Goal: Task Accomplishment & Management: Use online tool/utility

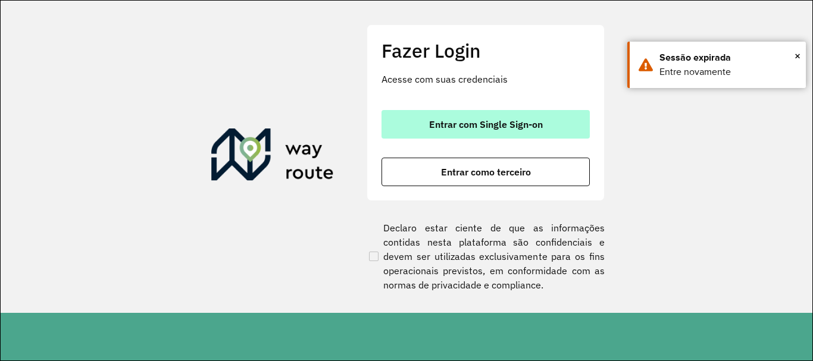
click at [460, 134] on button "Entrar com Single Sign-on" at bounding box center [485, 124] width 208 height 29
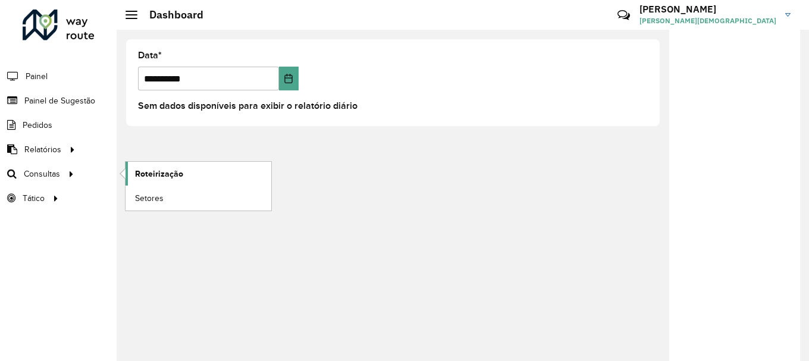
click at [160, 178] on span "Roteirização" at bounding box center [159, 174] width 48 height 12
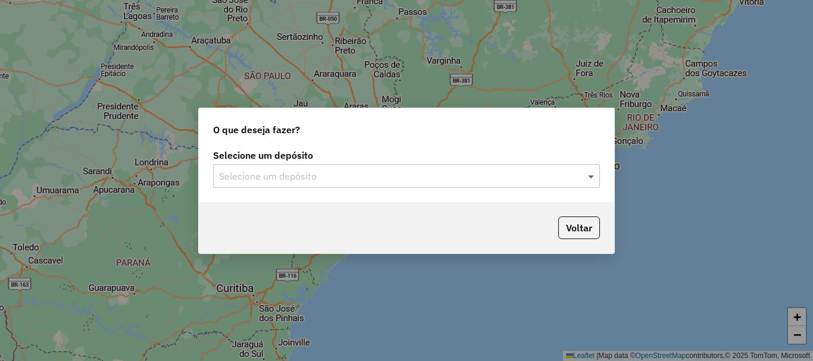
click at [594, 170] on span at bounding box center [592, 176] width 15 height 14
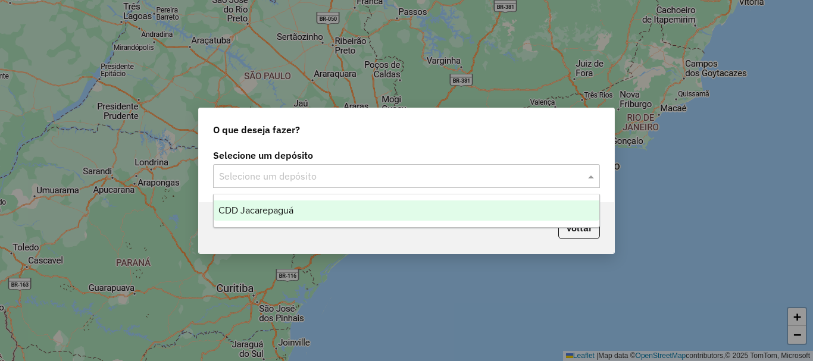
click at [291, 209] on span "CDD Jacarepaguá" at bounding box center [255, 210] width 75 height 10
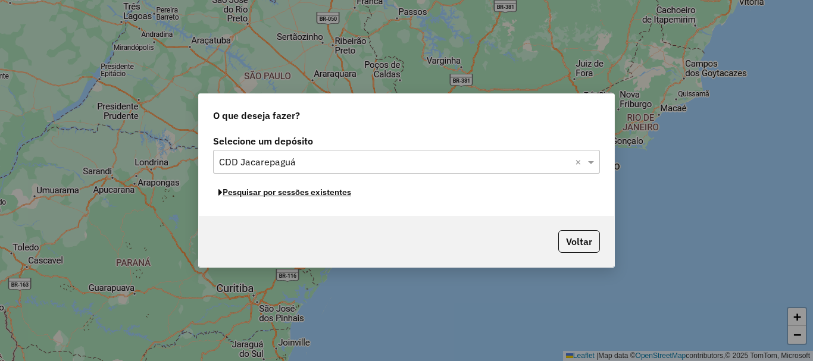
click at [299, 193] on button "Pesquisar por sessões existentes" at bounding box center [284, 192] width 143 height 18
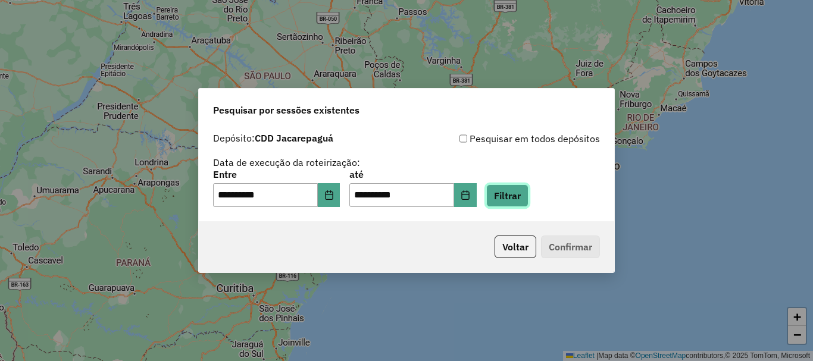
click at [519, 198] on button "Filtrar" at bounding box center [507, 195] width 42 height 23
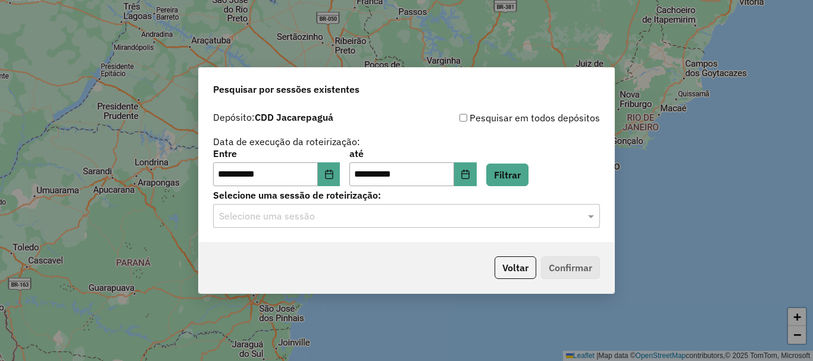
click at [378, 214] on input "text" at bounding box center [394, 216] width 351 height 14
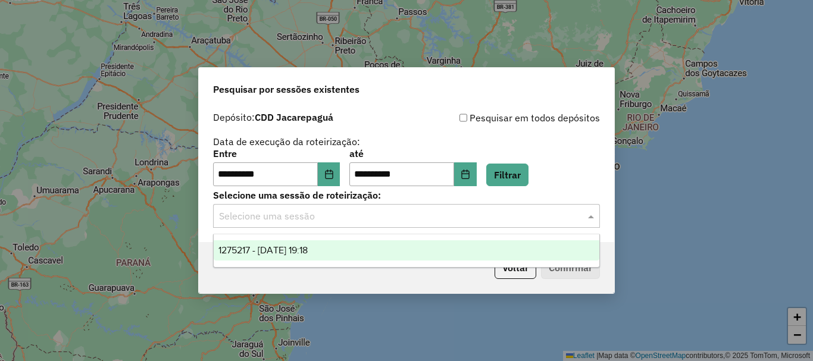
click at [298, 249] on span "1275217 - [DATE] 19:18" at bounding box center [262, 250] width 89 height 10
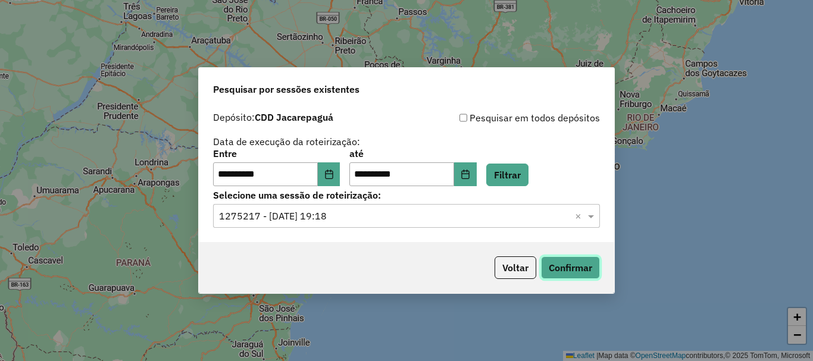
click at [563, 258] on button "Confirmar" at bounding box center [570, 267] width 59 height 23
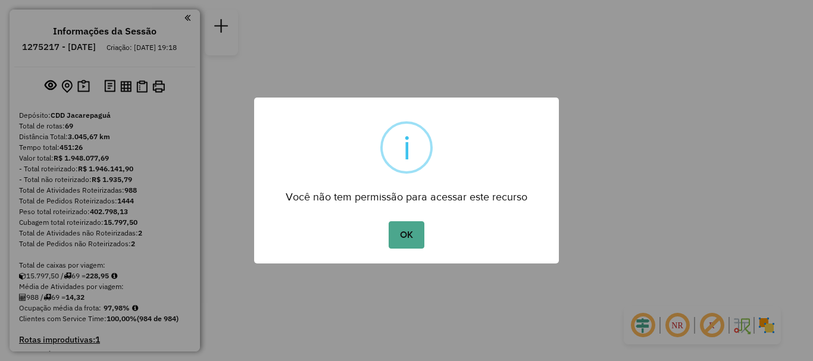
click at [388, 221] on button "OK" at bounding box center [405, 234] width 35 height 27
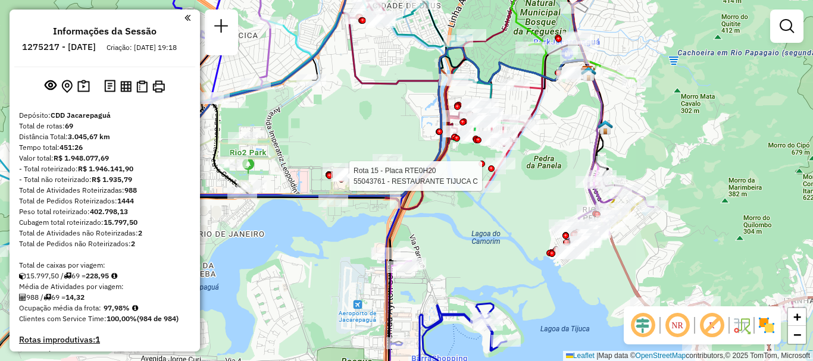
select select "**********"
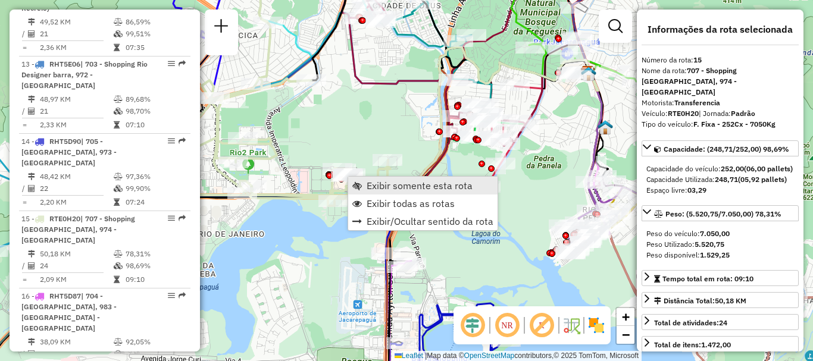
scroll to position [1474, 0]
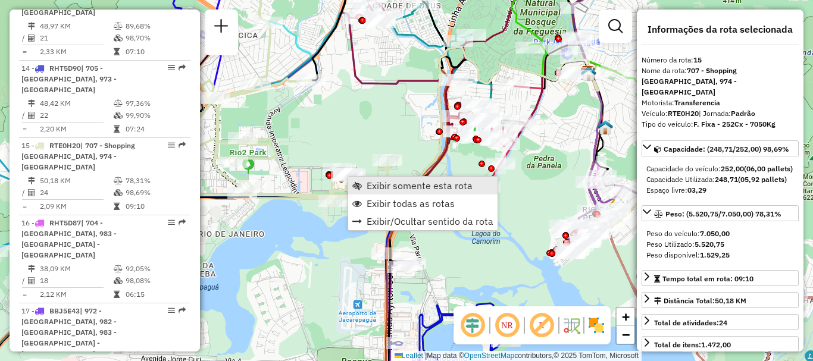
click at [382, 184] on span "Exibir somente esta rota" at bounding box center [419, 186] width 106 height 10
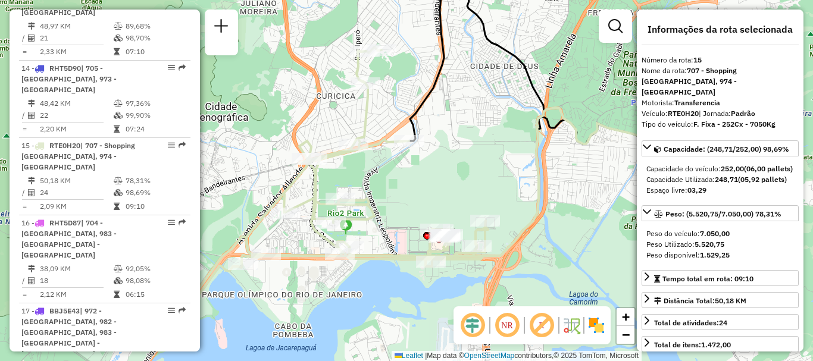
drag, startPoint x: 366, startPoint y: 216, endPoint x: 397, endPoint y: 184, distance: 45.0
click at [397, 184] on div "Janela de atendimento Grade de atendimento Capacidade Transportadoras Veículos …" at bounding box center [406, 180] width 813 height 361
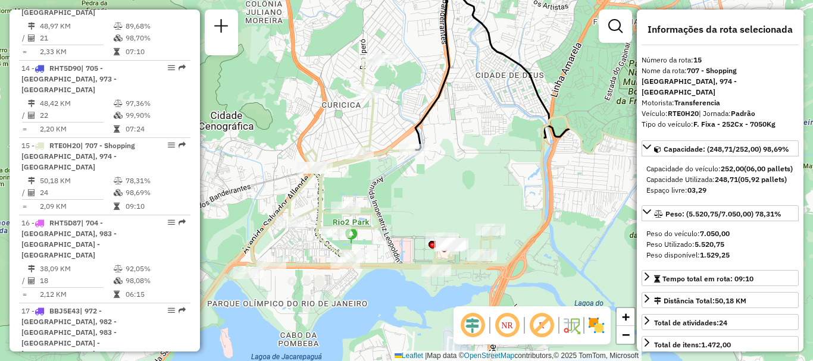
drag, startPoint x: 398, startPoint y: 184, endPoint x: 400, endPoint y: 191, distance: 7.4
click at [400, 191] on div "Janela de atendimento Grade de atendimento Capacidade Transportadoras Veículos …" at bounding box center [406, 180] width 813 height 361
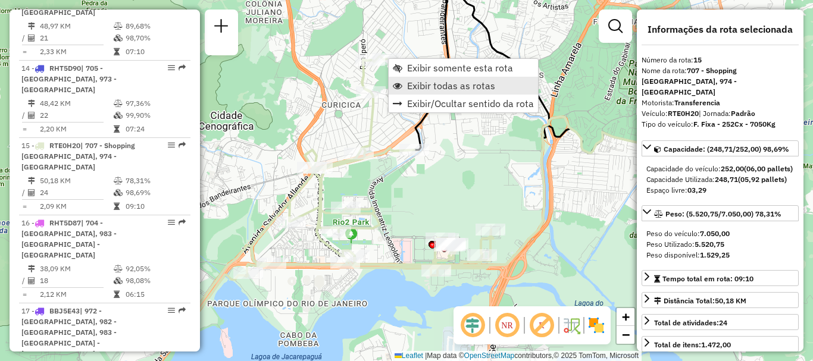
click at [426, 82] on span "Exibir todas as rotas" at bounding box center [451, 86] width 88 height 10
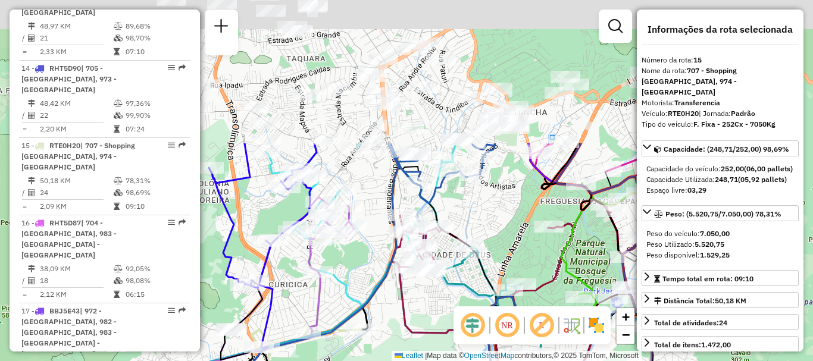
drag, startPoint x: 424, startPoint y: 66, endPoint x: 357, endPoint y: 273, distance: 217.6
click at [358, 274] on div "Janela de atendimento Grade de atendimento Capacidade Transportadoras Veículos …" at bounding box center [406, 180] width 813 height 361
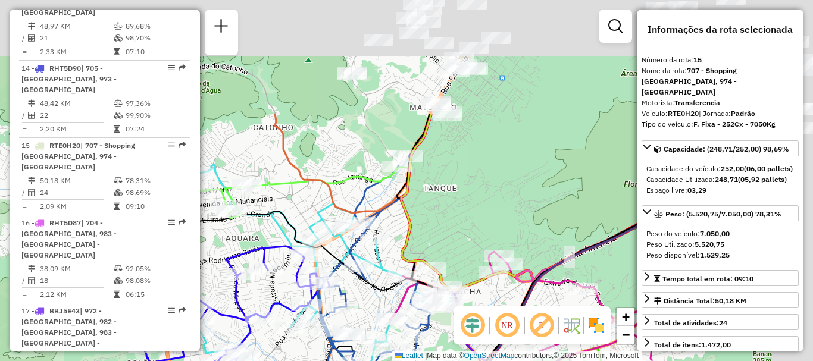
drag, startPoint x: 478, startPoint y: 49, endPoint x: 424, endPoint y: 199, distance: 159.7
click at [424, 199] on div "Janela de atendimento Grade de atendimento Capacidade Transportadoras Veículos …" at bounding box center [406, 180] width 813 height 361
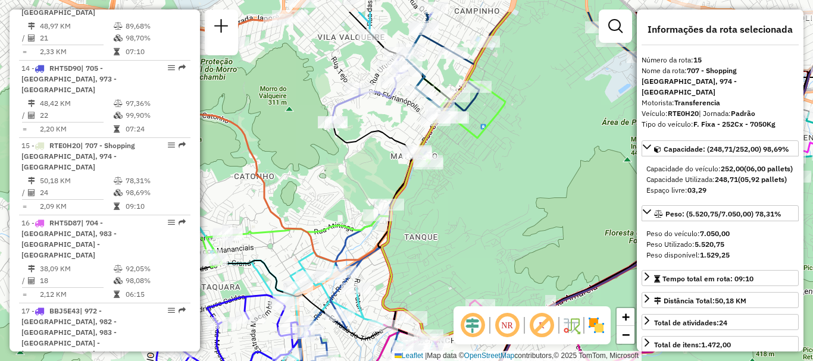
drag, startPoint x: 466, startPoint y: 136, endPoint x: 446, endPoint y: 186, distance: 53.1
click at [446, 186] on div "Janela de atendimento Grade de atendimento Capacidade Transportadoras Veículos …" at bounding box center [406, 180] width 813 height 361
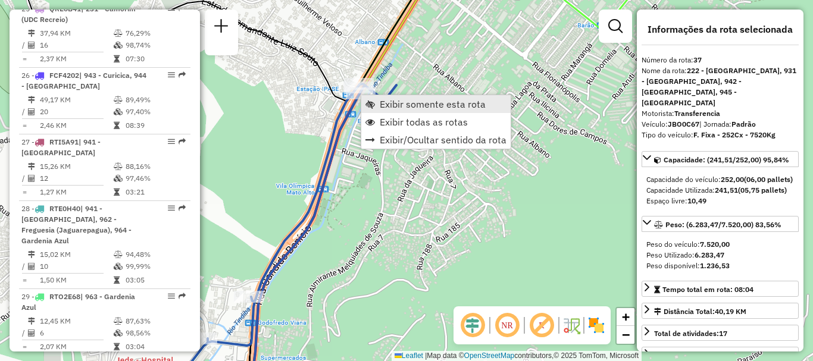
scroll to position [3079, 0]
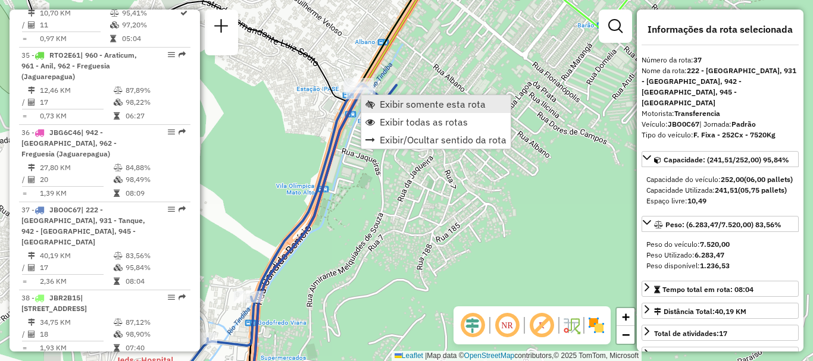
click at [377, 102] on link "Exibir somente esta rota" at bounding box center [435, 104] width 149 height 18
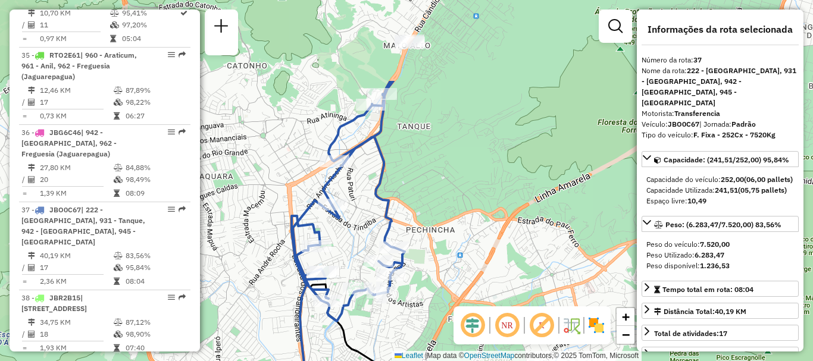
drag, startPoint x: 392, startPoint y: 70, endPoint x: 368, endPoint y: 191, distance: 123.2
click at [368, 191] on icon at bounding box center [347, 201] width 113 height 240
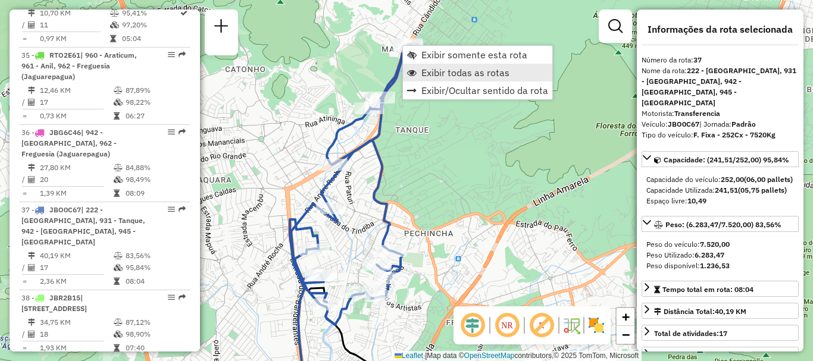
click at [424, 73] on span "Exibir todas as rotas" at bounding box center [465, 73] width 88 height 10
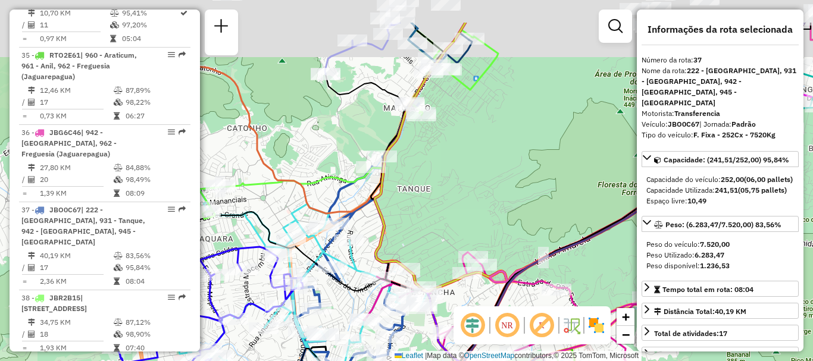
drag, startPoint x: 449, startPoint y: 98, endPoint x: 433, endPoint y: 128, distance: 34.6
click at [435, 132] on div "Janela de atendimento Grade de atendimento Capacidade Transportadoras Veículos …" at bounding box center [406, 180] width 813 height 361
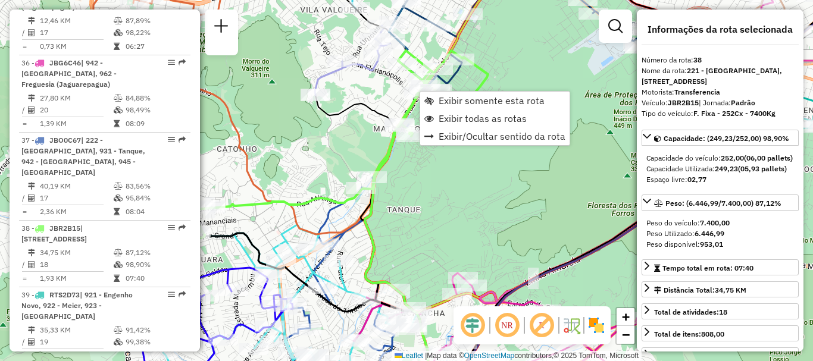
scroll to position [3156, 0]
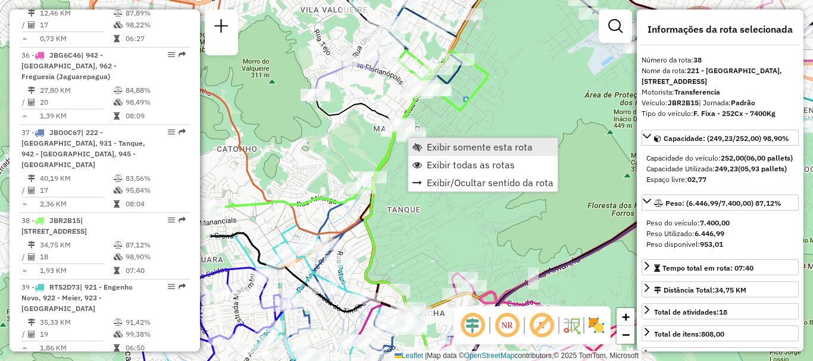
click at [423, 147] on link "Exibir somente esta rota" at bounding box center [482, 147] width 149 height 18
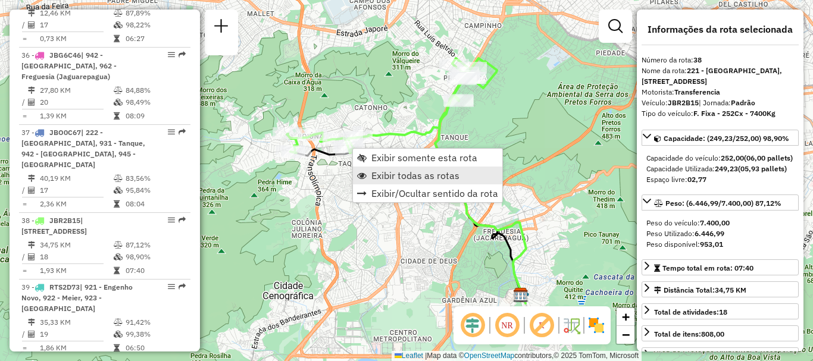
click at [381, 173] on span "Exibir todas as rotas" at bounding box center [415, 176] width 88 height 10
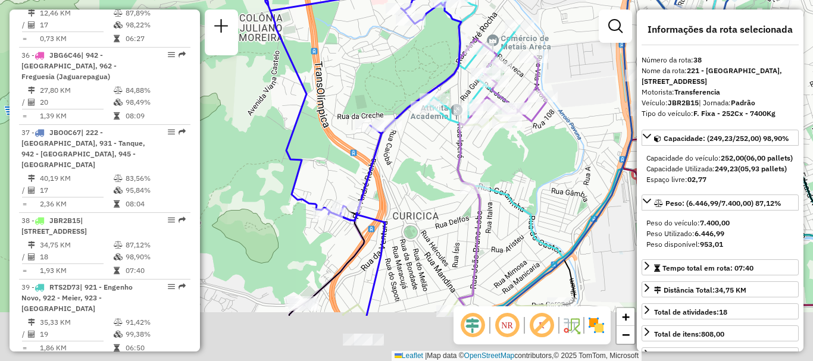
drag, startPoint x: 330, startPoint y: 257, endPoint x: 327, endPoint y: 144, distance: 113.1
click at [328, 145] on div "Janela de atendimento Grade de atendimento Capacidade Transportadoras Veículos …" at bounding box center [406, 180] width 813 height 361
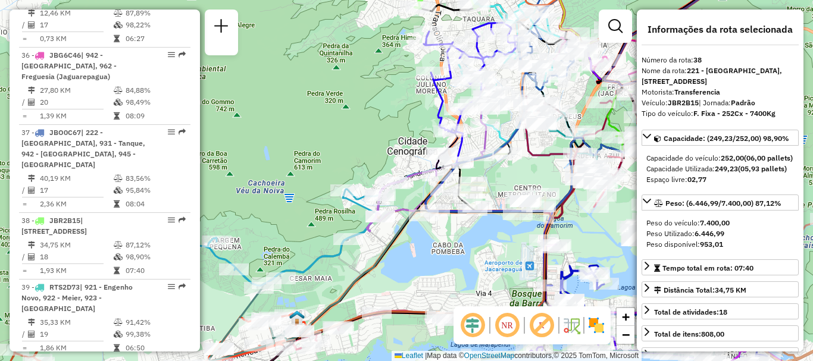
drag, startPoint x: 525, startPoint y: 185, endPoint x: 469, endPoint y: 169, distance: 58.2
click at [504, 178] on div "Janela de atendimento Grade de atendimento Capacidade Transportadoras Veículos …" at bounding box center [406, 180] width 813 height 361
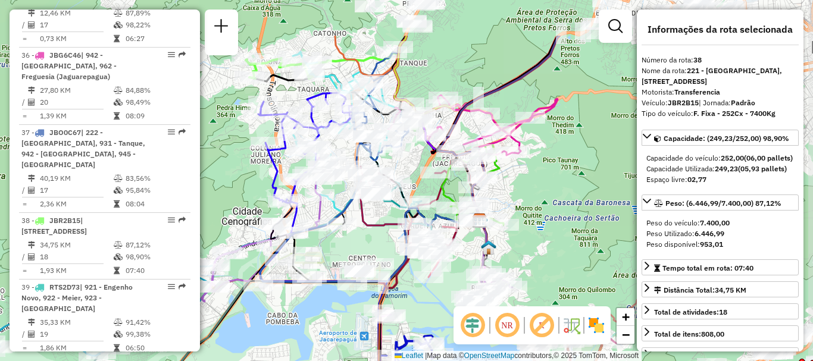
drag, startPoint x: 538, startPoint y: 157, endPoint x: 376, endPoint y: 229, distance: 177.1
click at [376, 229] on icon at bounding box center [422, 211] width 124 height 36
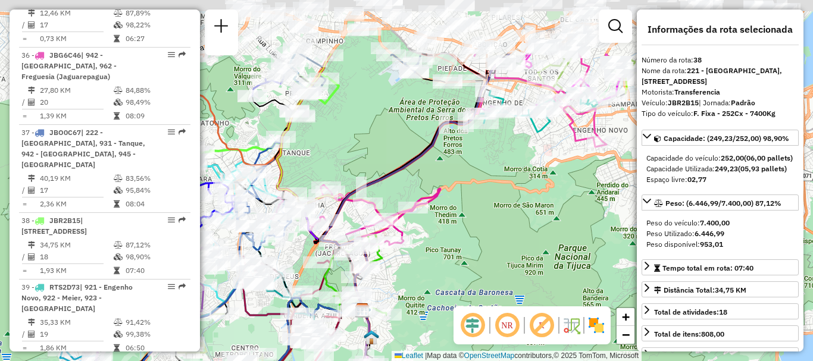
drag, startPoint x: 590, startPoint y: 133, endPoint x: 459, endPoint y: 225, distance: 160.4
click at [465, 226] on div "Janela de atendimento Grade de atendimento Capacidade Transportadoras Veículos …" at bounding box center [406, 180] width 813 height 361
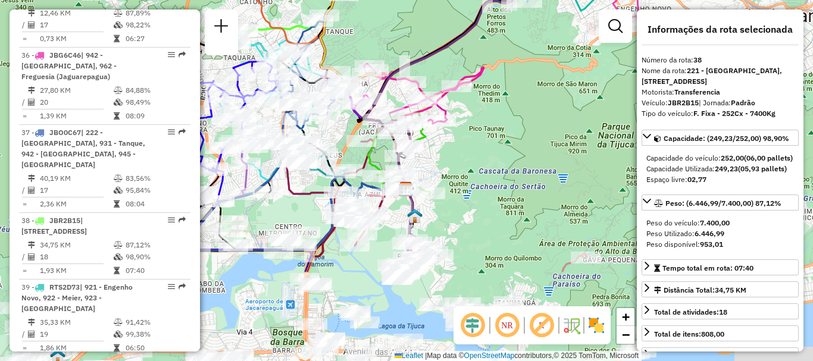
drag, startPoint x: 453, startPoint y: 265, endPoint x: 507, endPoint y: 128, distance: 147.1
click at [507, 129] on div "Janela de atendimento Grade de atendimento Capacidade Transportadoras Veículos …" at bounding box center [406, 180] width 813 height 361
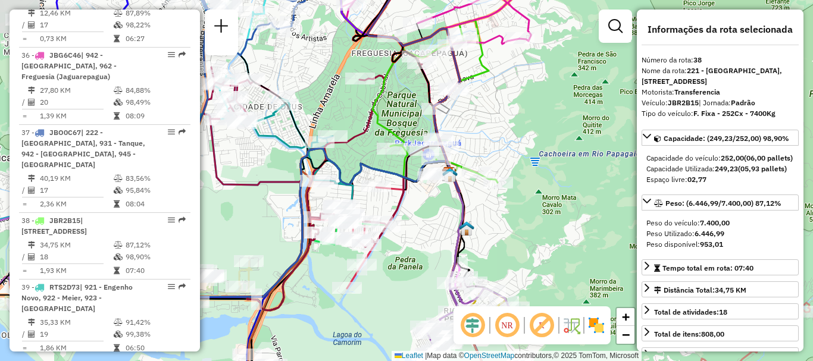
drag, startPoint x: 359, startPoint y: 235, endPoint x: 437, endPoint y: 258, distance: 81.1
click at [437, 258] on div "Janela de atendimento Grade de atendimento Capacidade Transportadoras Veículos …" at bounding box center [406, 180] width 813 height 361
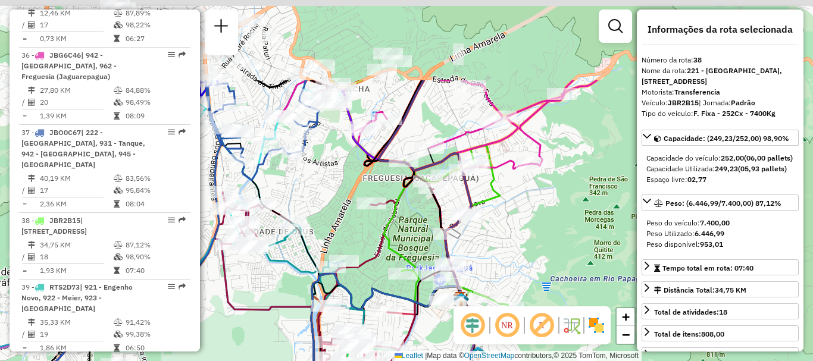
drag, startPoint x: 388, startPoint y: 108, endPoint x: 402, endPoint y: 237, distance: 129.8
click at [404, 243] on div "Rota 7 - Placa VAN0007 55064582 - PABLO ALEJANDRO EMMA Janela de atendimento Gr…" at bounding box center [406, 180] width 813 height 361
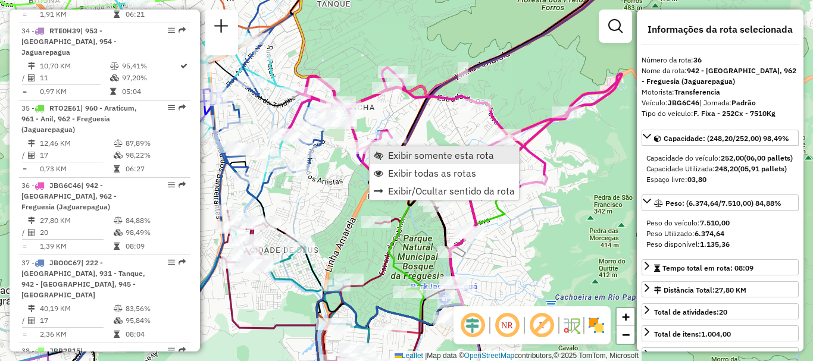
scroll to position [3012, 0]
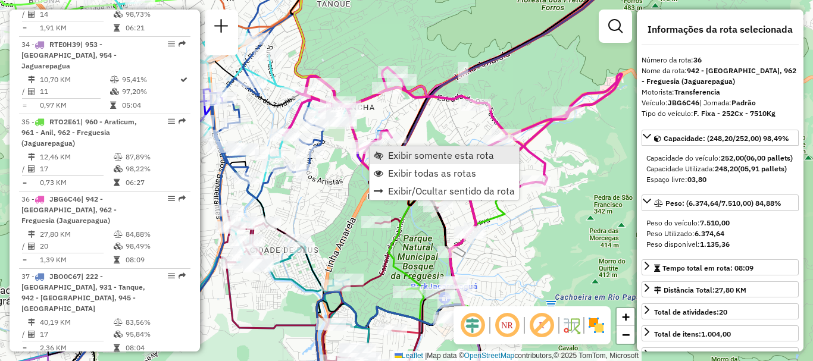
click at [393, 157] on span "Exibir somente esta rota" at bounding box center [441, 155] width 106 height 10
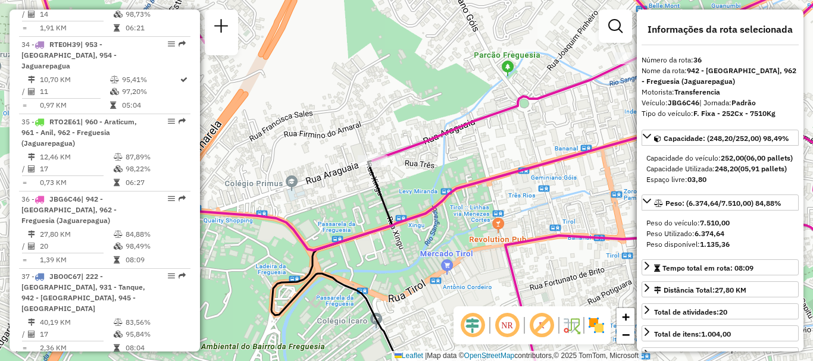
click at [561, 130] on div "Janela de atendimento Grade de atendimento Capacidade Transportadoras Veículos …" at bounding box center [406, 180] width 813 height 361
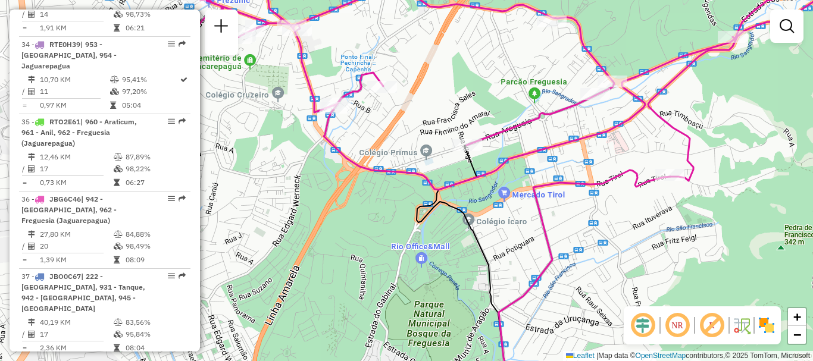
drag, startPoint x: 561, startPoint y: 130, endPoint x: 554, endPoint y: 133, distance: 7.2
click at [554, 133] on div "Janela de atendimento Grade de atendimento Capacidade Transportadoras Veículos …" at bounding box center [406, 180] width 813 height 361
